Goal: Information Seeking & Learning: Check status

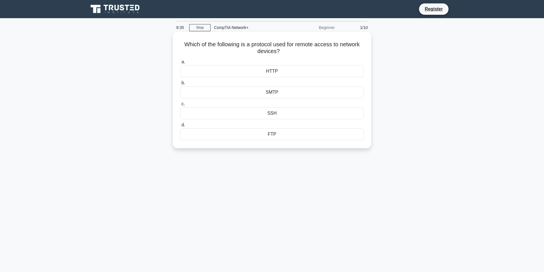
click at [222, 115] on div "SSH" at bounding box center [272, 113] width 184 height 12
click at [180, 106] on input "c. SSH" at bounding box center [180, 104] width 0 height 4
click at [272, 92] on div "IP spoofing" at bounding box center [272, 92] width 184 height 12
click at [180, 85] on input "b. IP spoofing" at bounding box center [180, 83] width 0 height 4
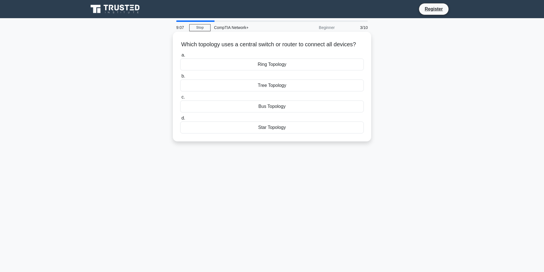
click at [254, 130] on div "Star Topology" at bounding box center [272, 127] width 184 height 12
click at [180, 120] on input "d. Star Topology" at bounding box center [180, 118] width 0 height 4
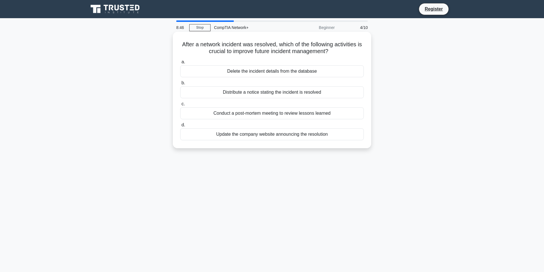
click at [262, 115] on div "Conduct a post-mortem meeting to review lessons learned" at bounding box center [272, 113] width 184 height 12
click at [180, 106] on input "c. Conduct a post-mortem meeting to review lessons learned" at bounding box center [180, 104] width 0 height 4
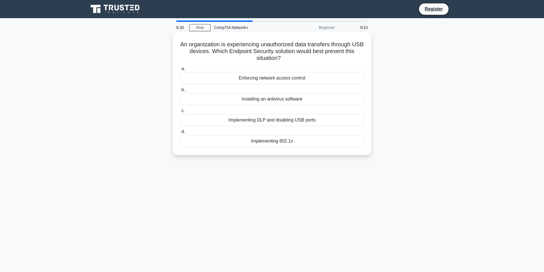
click at [267, 122] on div "Implementing DLP and disabling USB ports" at bounding box center [272, 120] width 184 height 12
click at [180, 113] on input "c. Implementing DLP and disabling USB ports" at bounding box center [180, 111] width 0 height 4
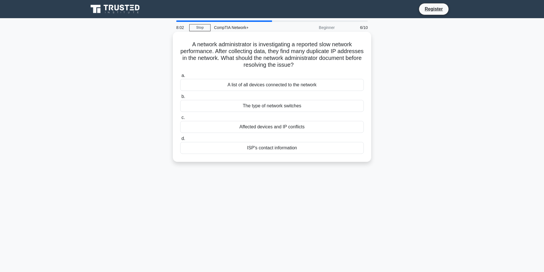
click at [276, 83] on div "A list of all devices connected to the network" at bounding box center [272, 85] width 184 height 12
click at [180, 77] on input "a. A list of all devices connected to the network" at bounding box center [180, 76] width 0 height 4
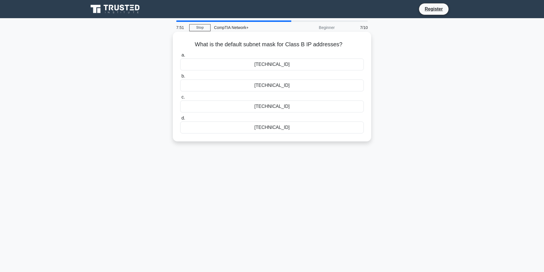
click at [281, 59] on div "255.255.0.0" at bounding box center [272, 64] width 184 height 12
click at [180, 57] on input "a. 255.255.0.0" at bounding box center [180, 55] width 0 height 4
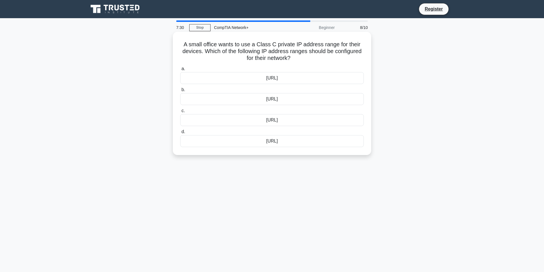
click at [274, 98] on div "192.168.0.0/16" at bounding box center [272, 99] width 184 height 12
click at [180, 92] on input "b. 192.168.0.0/16" at bounding box center [180, 90] width 0 height 4
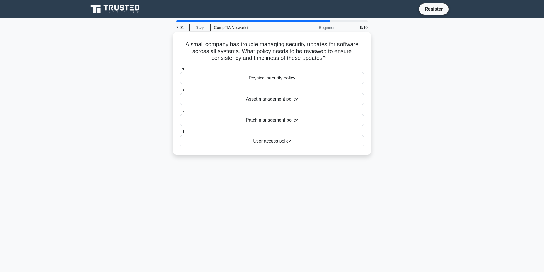
click at [267, 100] on div "Asset management policy" at bounding box center [272, 99] width 184 height 12
click at [180, 92] on input "b. Asset management policy" at bounding box center [180, 90] width 0 height 4
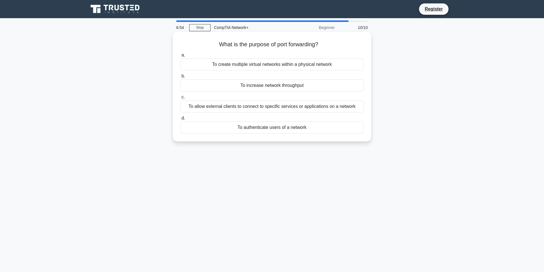
click at [261, 106] on div "To allow external clients to connect to specific services or applications on a …" at bounding box center [272, 106] width 184 height 12
click at [180, 99] on input "c. To allow external clients to connect to specific services or applications on…" at bounding box center [180, 97] width 0 height 4
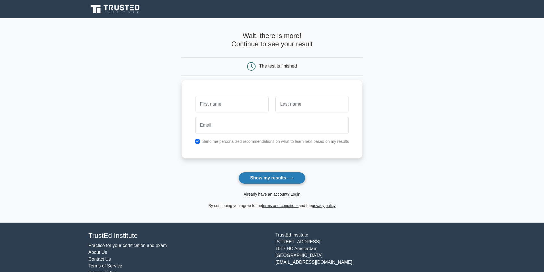
click at [261, 182] on button "Show my results" at bounding box center [272, 178] width 67 height 12
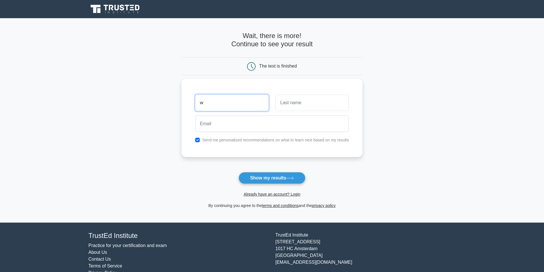
type input "Wyleyen S."
click at [308, 104] on input "text" at bounding box center [312, 102] width 73 height 16
type input "Yeah"
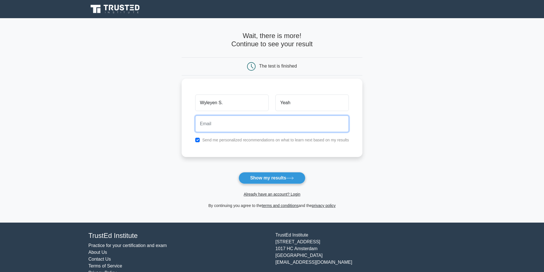
click at [266, 126] on input "email" at bounding box center [272, 123] width 154 height 16
type input "wyleyen.yeah1@gmail.com"
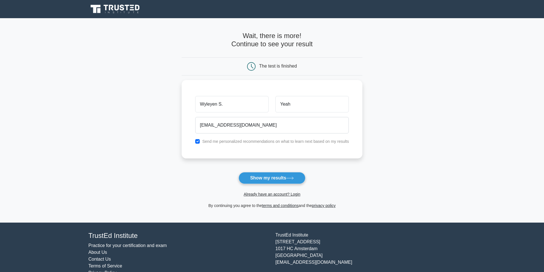
click at [277, 177] on button "Show my results" at bounding box center [272, 178] width 67 height 12
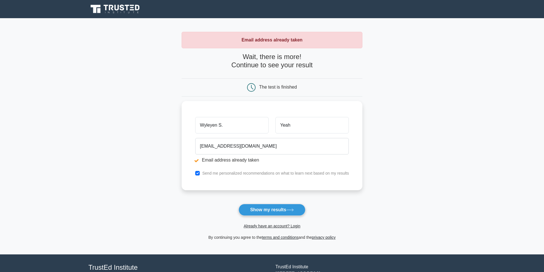
click at [275, 210] on button "Show my results" at bounding box center [272, 210] width 67 height 12
click at [276, 226] on link "Already have an account? Login" at bounding box center [272, 225] width 57 height 5
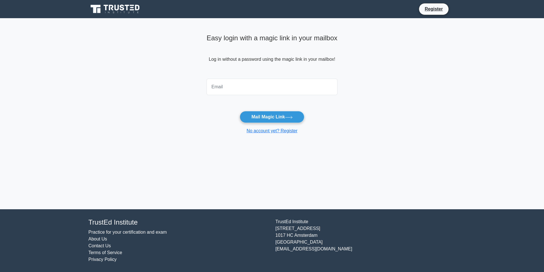
click at [246, 84] on input "email" at bounding box center [272, 87] width 131 height 16
type input "wyleyen.yeah1@gmail.com"
click at [278, 114] on button "Mail Magic Link" at bounding box center [272, 117] width 64 height 12
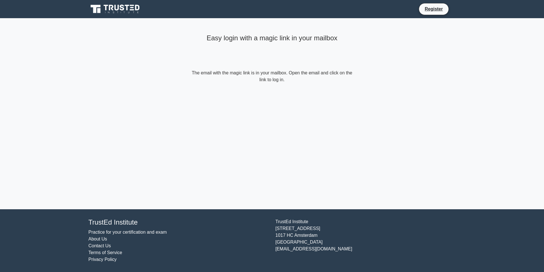
click at [123, 12] on icon at bounding box center [115, 9] width 54 height 11
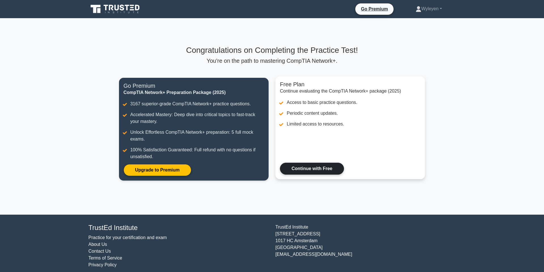
click at [309, 164] on link "Continue with Free" at bounding box center [312, 168] width 64 height 12
